Goal: Find contact information: Obtain details needed to contact an individual or organization

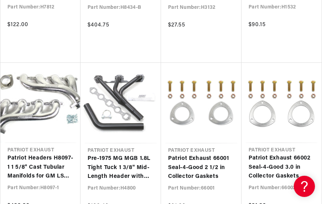
scroll to position [0, 258]
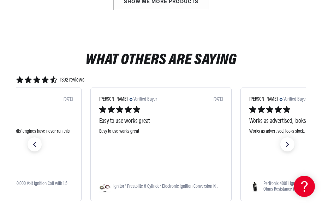
scroll to position [0, 258]
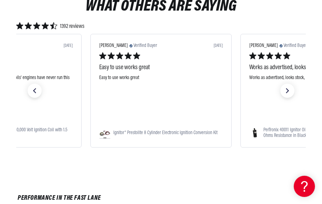
scroll to position [0, 55]
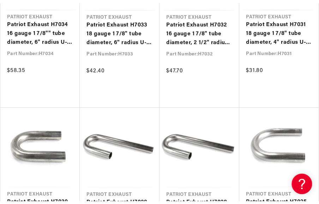
scroll to position [0, 256]
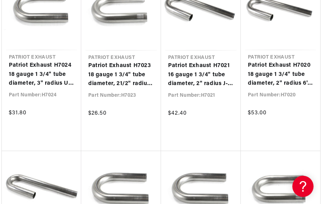
scroll to position [0, 28]
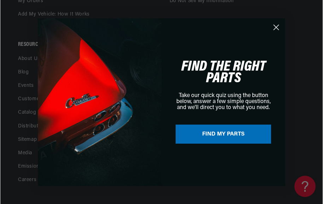
scroll to position [26766, 0]
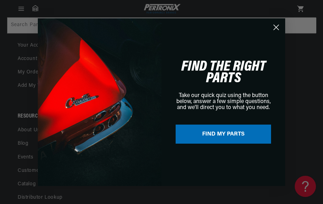
click at [278, 26] on icon "Close dialog" at bounding box center [276, 27] width 5 height 5
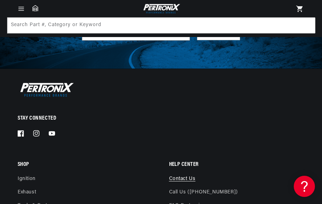
scroll to position [0, 0]
click at [179, 176] on link "Contact us" at bounding box center [182, 181] width 26 height 10
